Goal: Check status: Check status

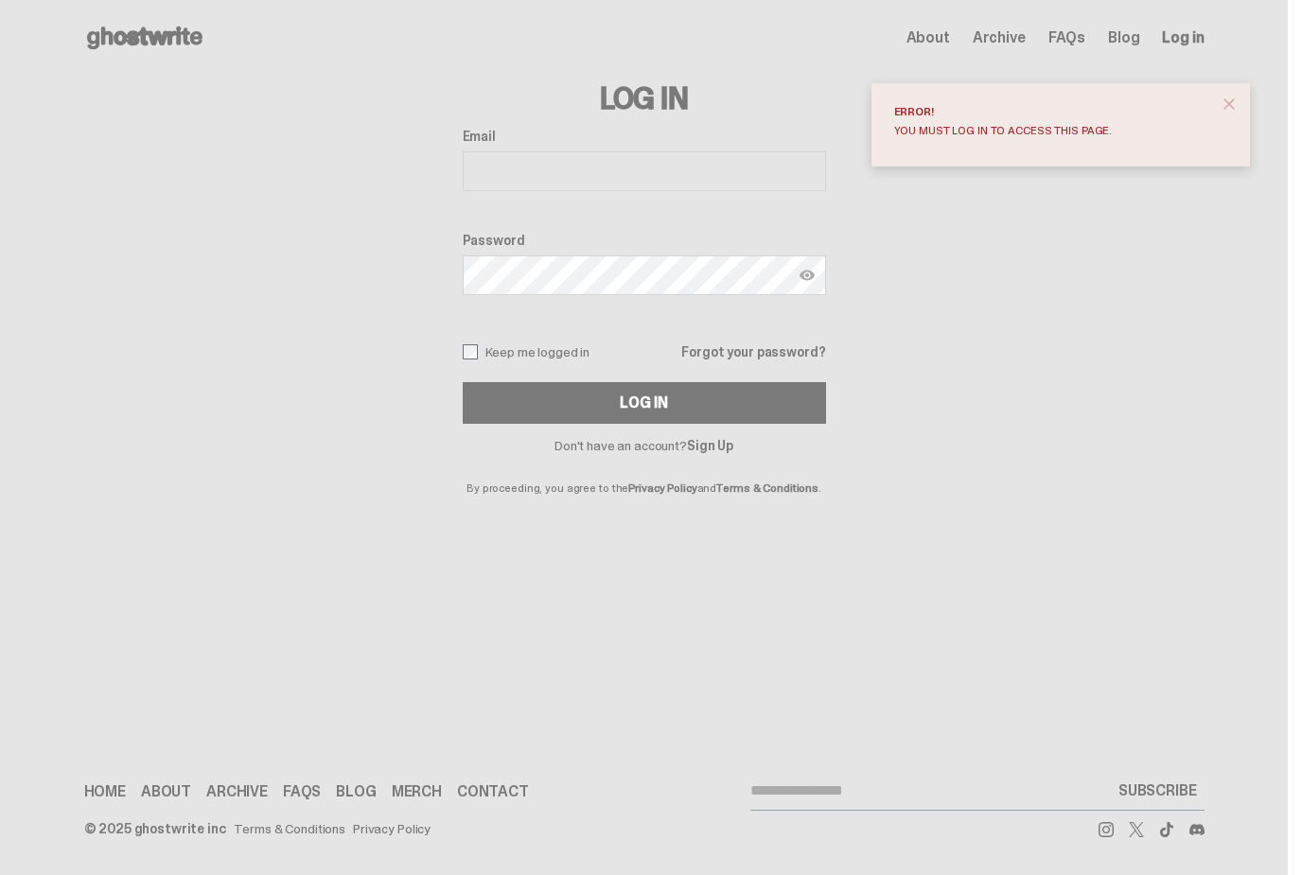
type input "**********"
click at [651, 403] on button "Log In" at bounding box center [644, 403] width 363 height 42
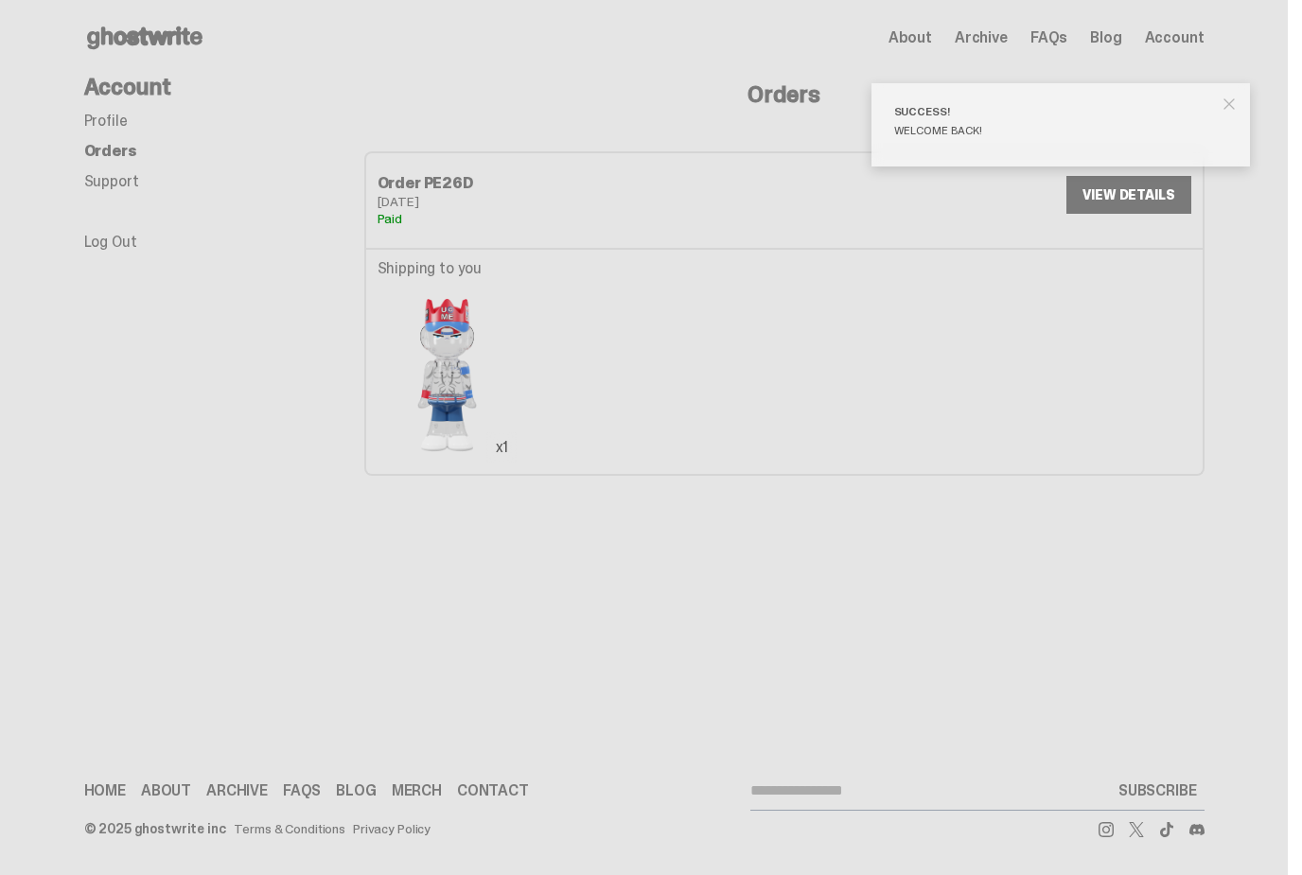
click at [1238, 99] on span "close" at bounding box center [1229, 104] width 19 height 19
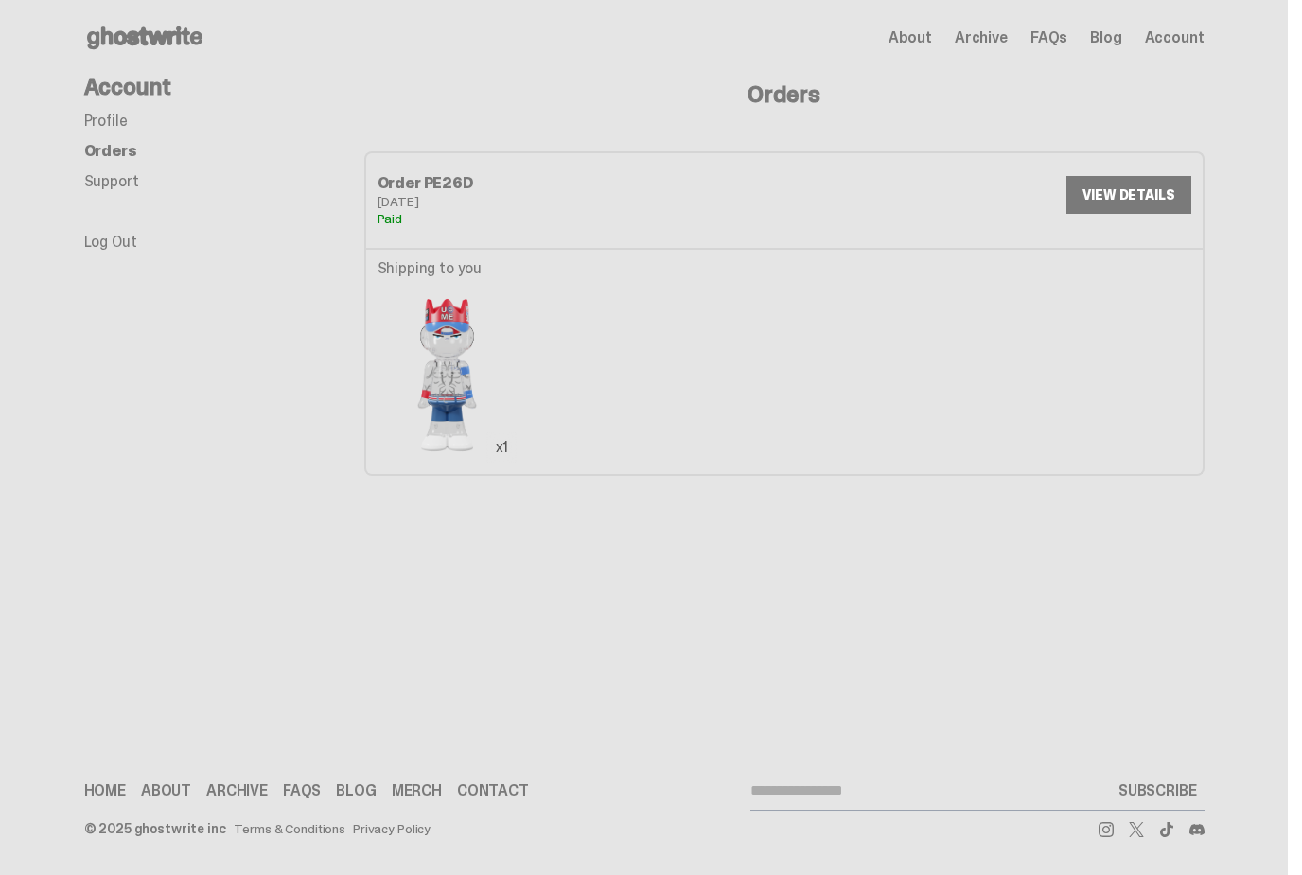
click at [1130, 203] on link "VIEW DETAILS" at bounding box center [1128, 195] width 124 height 38
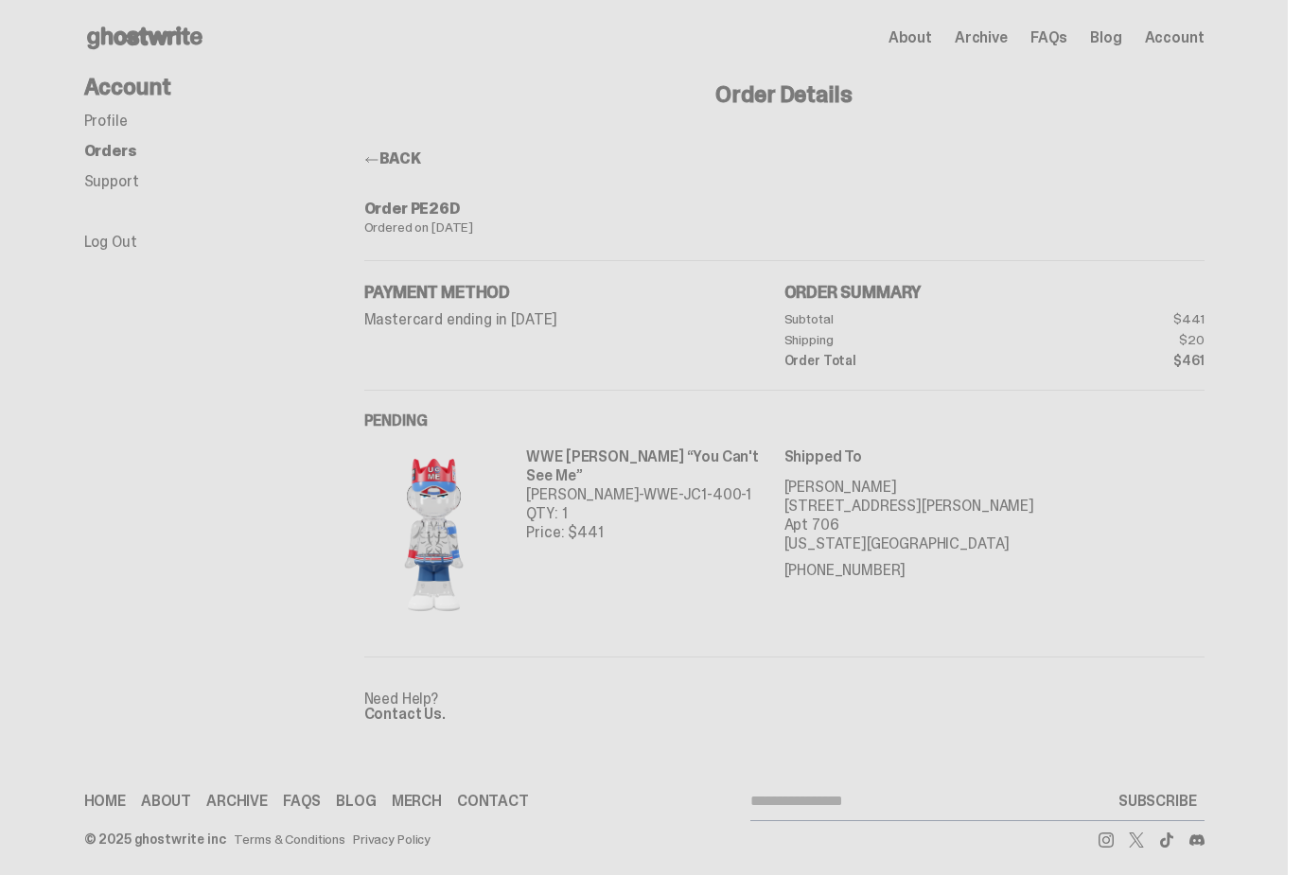
scroll to position [10, 0]
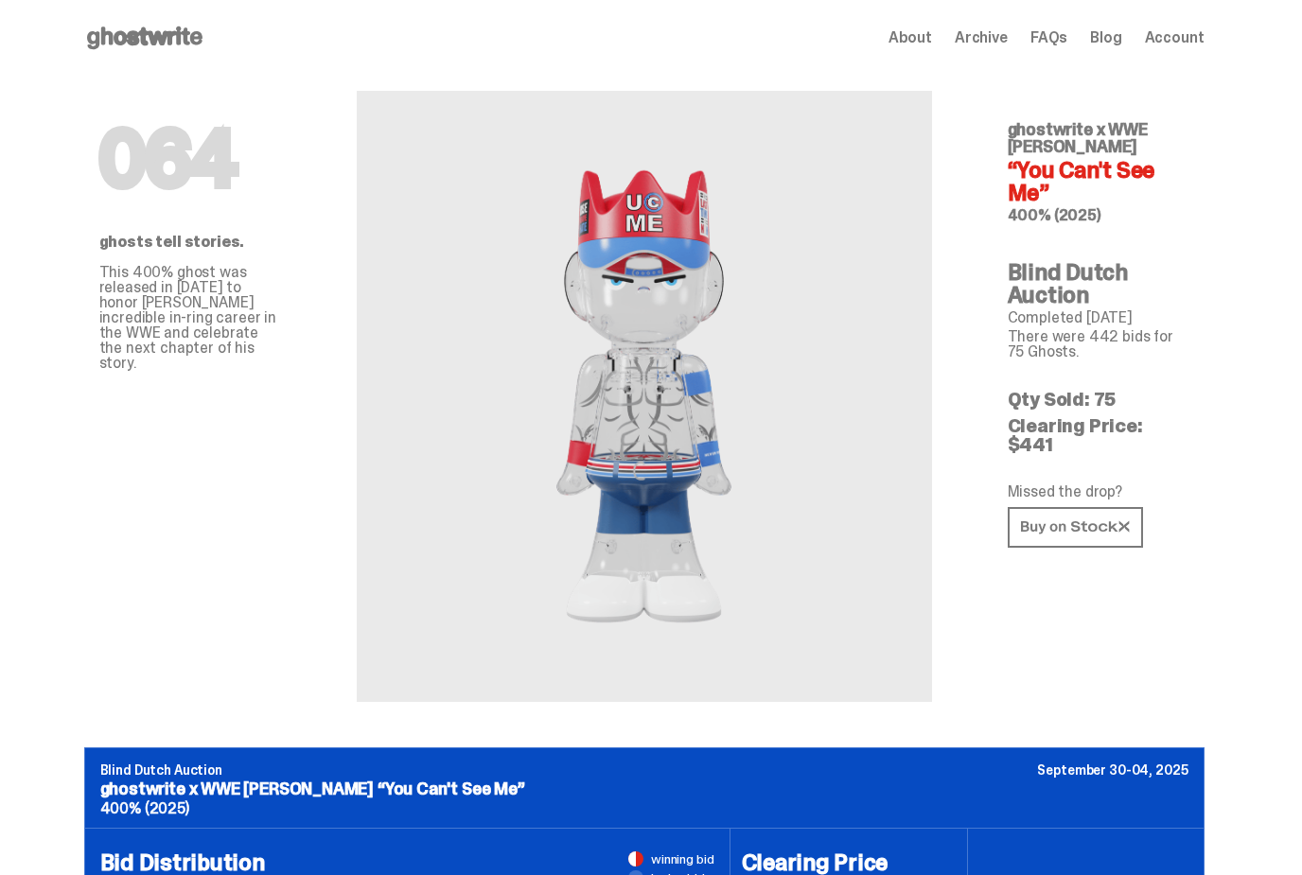
click at [1094, 520] on icon at bounding box center [1075, 527] width 109 height 14
